Goal: Navigation & Orientation: Understand site structure

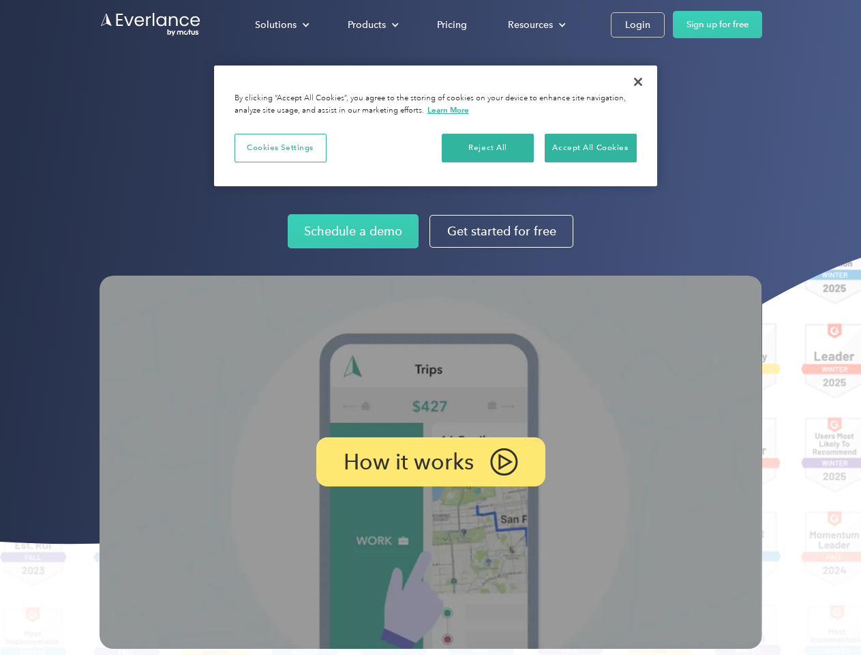
click at [430, 327] on img at bounding box center [431, 461] width 663 height 373
click at [282, 25] on div "Solutions" at bounding box center [276, 24] width 42 height 17
click at [372, 25] on div "Products" at bounding box center [367, 24] width 38 height 17
click at [535, 25] on div "Resources" at bounding box center [530, 24] width 45 height 17
click at [430, 462] on p "How it works" at bounding box center [409, 461] width 130 height 16
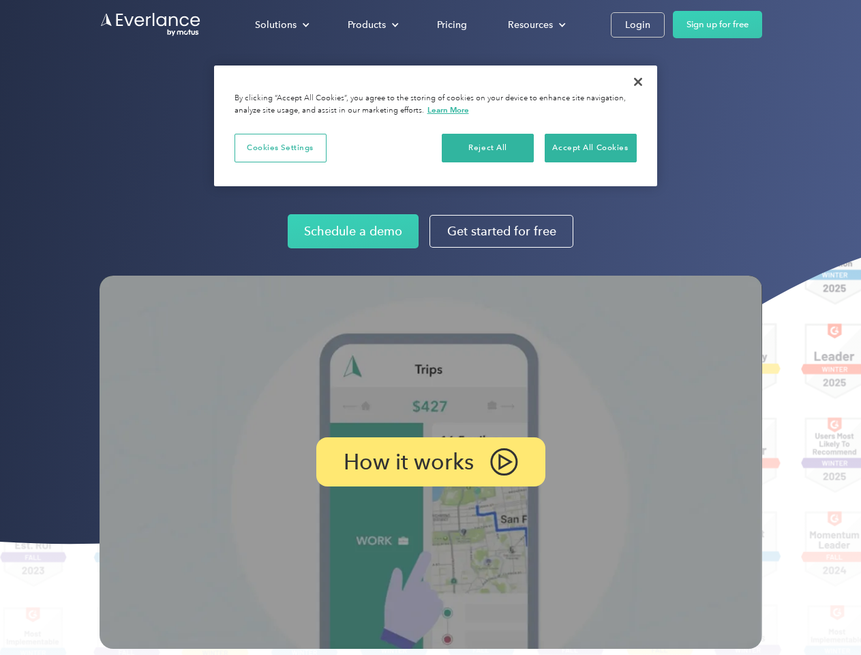
click at [280, 147] on button "Cookies Settings" at bounding box center [281, 148] width 92 height 29
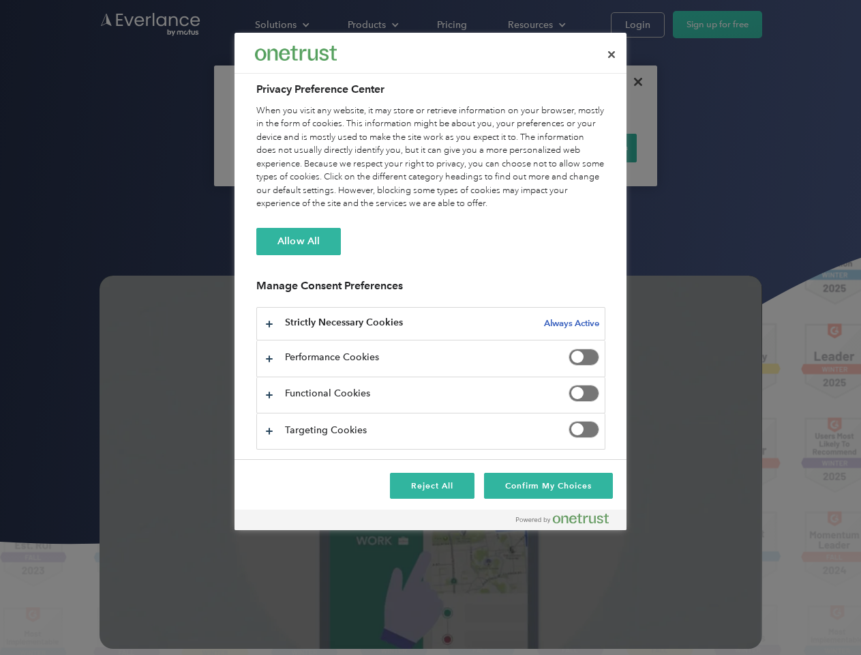
click at [488, 147] on div "When you visit any website, it may store or retrieve information on your browse…" at bounding box center [430, 157] width 349 height 106
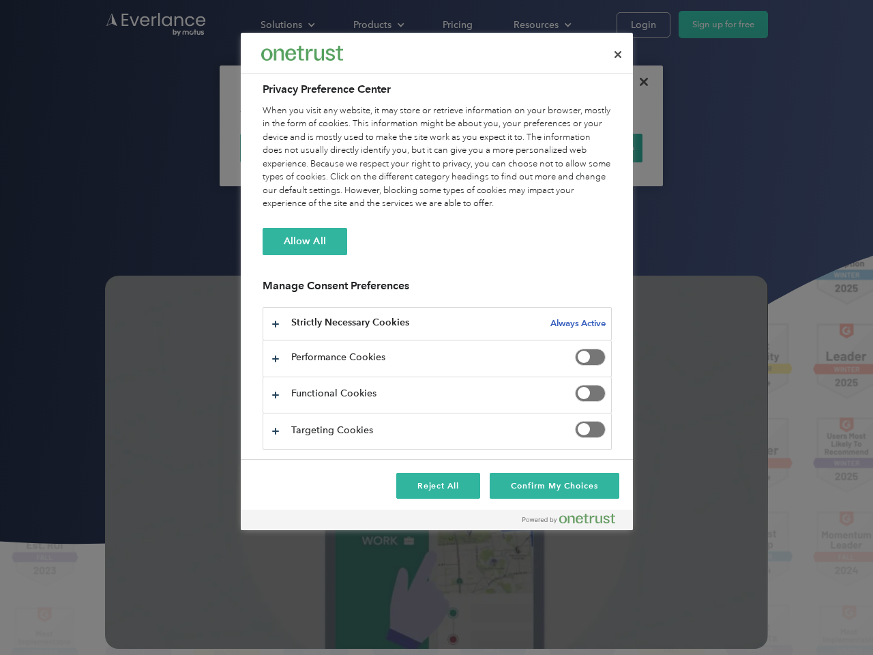
click at [591, 147] on div "When you visit any website, it may store or retrieve information on your browse…" at bounding box center [437, 157] width 349 height 106
click at [638, 82] on div at bounding box center [436, 327] width 873 height 655
